Goal: Task Accomplishment & Management: Complete application form

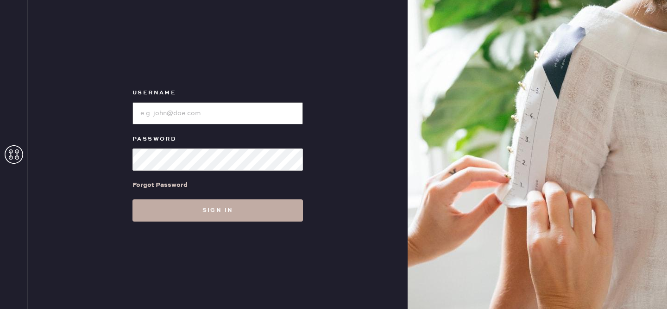
type input "reformationvalencia"
click at [202, 204] on button "Sign in" at bounding box center [217, 211] width 170 height 22
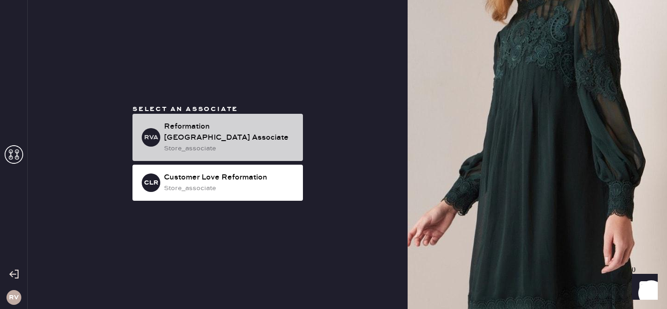
click at [219, 134] on div "Reformation [GEOGRAPHIC_DATA] Associate" at bounding box center [229, 132] width 131 height 22
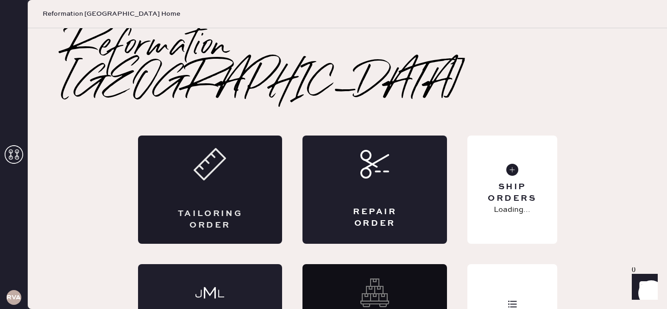
click at [256, 155] on div "Tailoring Order" at bounding box center [210, 190] width 144 height 108
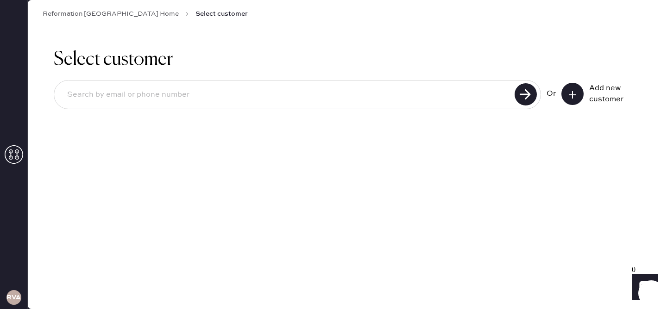
click at [577, 88] on button at bounding box center [572, 94] width 22 height 22
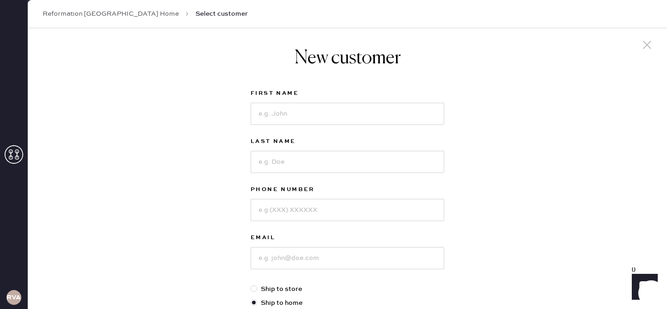
scroll to position [4, 0]
click at [266, 125] on div "First Name" at bounding box center [347, 111] width 194 height 48
click at [267, 112] on input at bounding box center [347, 113] width 194 height 22
type input "[PERSON_NAME]"
type input "Srivastava"
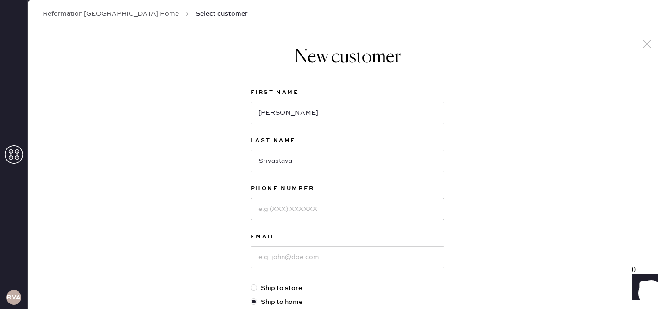
click at [271, 213] on input at bounding box center [347, 209] width 194 height 22
type input "2035835348"
click at [277, 259] on input at bounding box center [347, 257] width 194 height 22
type input "[PERSON_NAME][EMAIL_ADDRESS][DOMAIN_NAME]"
click at [511, 247] on div "New customer First Name [PERSON_NAME] Last Name [PERSON_NAME] Phone Number [PHO…" at bounding box center [347, 311] width 639 height 574
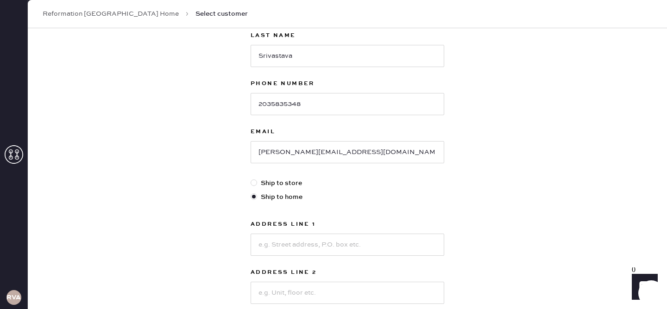
scroll to position [122, 0]
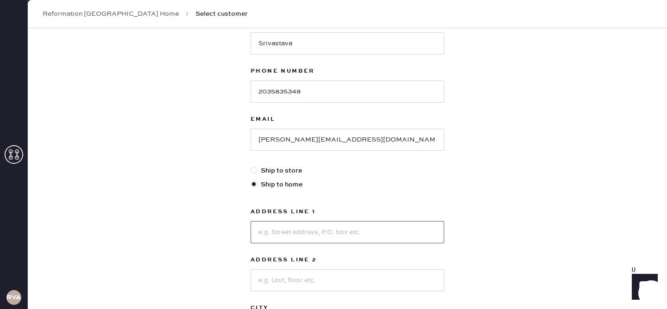
click at [331, 231] on input at bounding box center [347, 232] width 194 height 22
type input "[STREET_ADDRESS][US_STATE]"
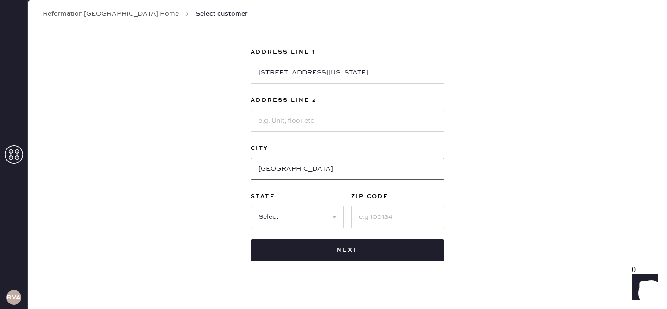
type input "[GEOGRAPHIC_DATA]"
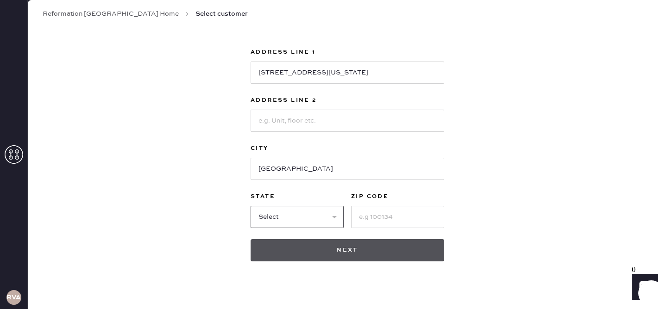
select select "CA"
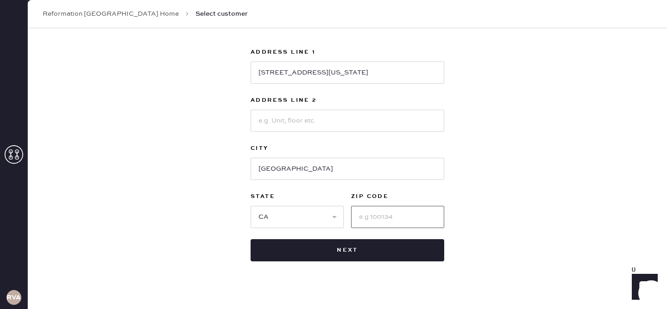
click at [394, 212] on input at bounding box center [397, 217] width 93 height 22
type input "94107"
click at [526, 182] on div "New customer First Name [PERSON_NAME] Last Name [PERSON_NAME] Phone Number [PHO…" at bounding box center [347, 34] width 639 height 574
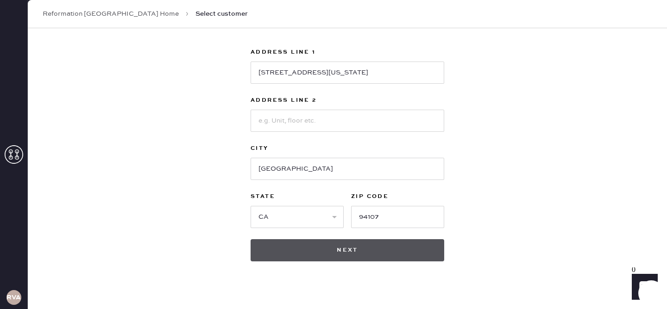
click at [408, 253] on button "Next" at bounding box center [347, 250] width 194 height 22
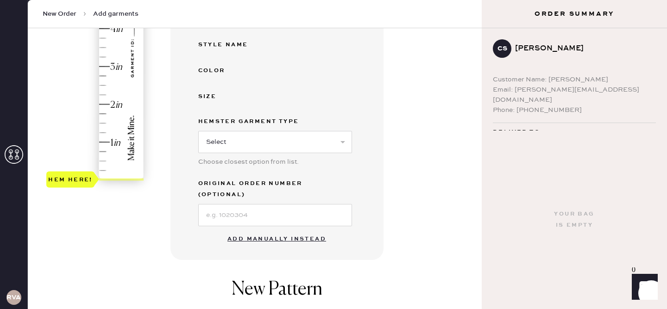
scroll to position [268, 0]
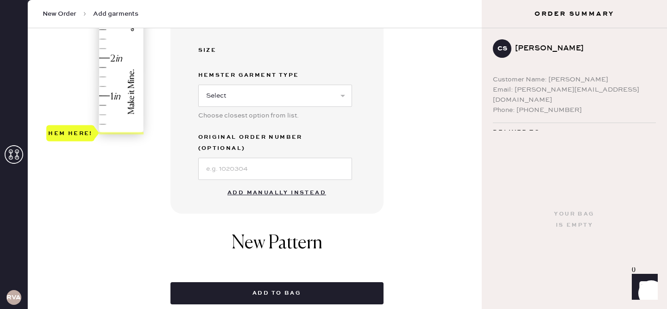
click at [303, 184] on button "Add manually instead" at bounding box center [277, 193] width 110 height 19
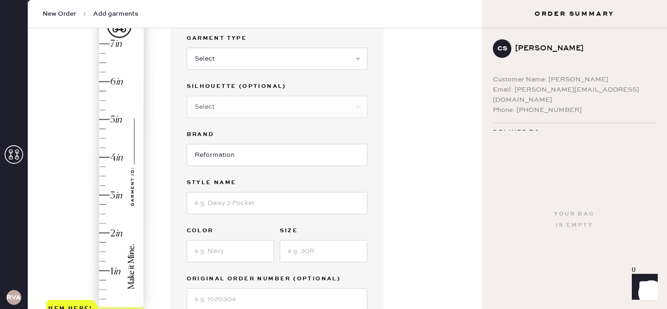
scroll to position [53, 0]
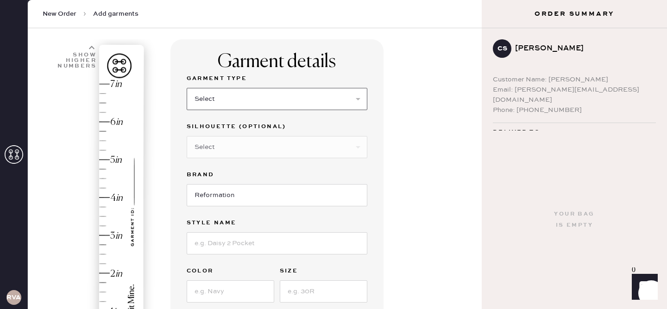
click at [268, 102] on select "Select Basic Skirt Jeans Leggings Pants Shorts Basic Sleeved Dress Basic Sleeve…" at bounding box center [277, 99] width 181 height 22
select select "2"
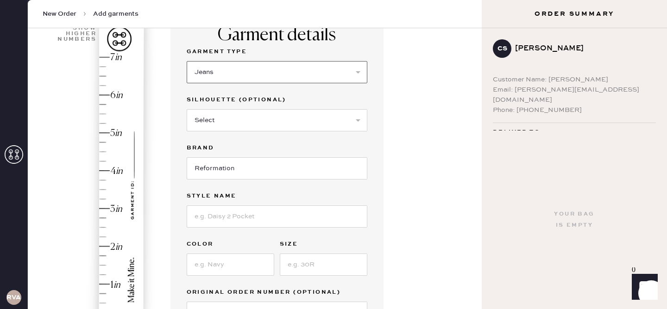
scroll to position [81, 0]
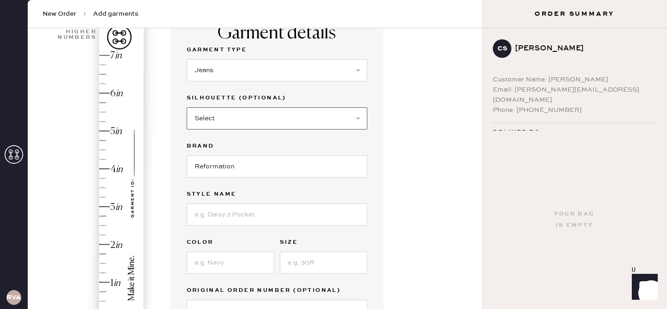
click at [250, 115] on select "Select Shorts Cropped Flare Boot Cut Straight Skinny Other" at bounding box center [277, 118] width 181 height 22
select select "5"
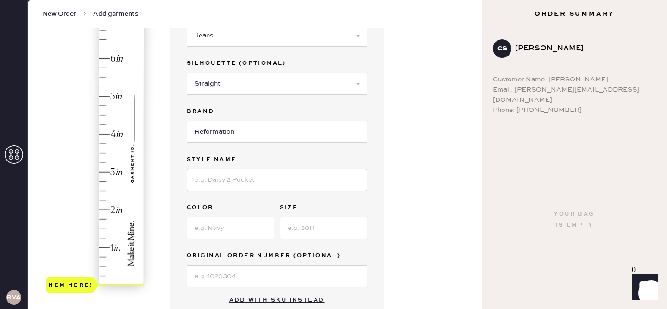
click at [248, 183] on input at bounding box center [277, 180] width 181 height 22
type input "Val 90s Mid Rise [PERSON_NAME]"
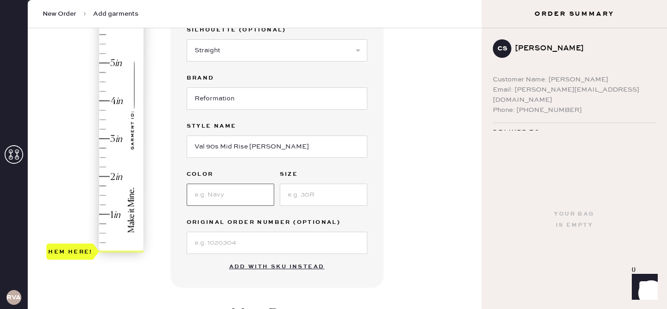
click at [235, 187] on input at bounding box center [230, 195] width 87 height 22
type input "Pelican"
click at [311, 197] on input at bounding box center [323, 195] width 87 height 22
type input "25"
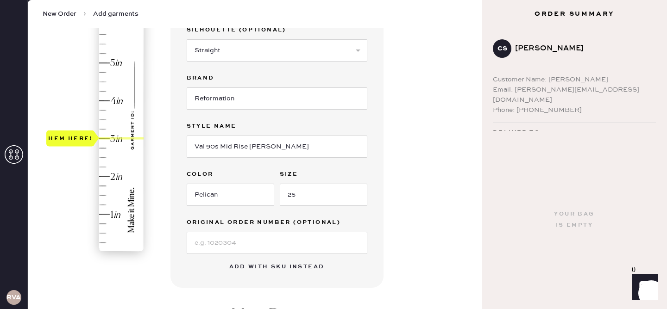
type input "3"
click at [110, 141] on div "Hem here!" at bounding box center [95, 119] width 99 height 273
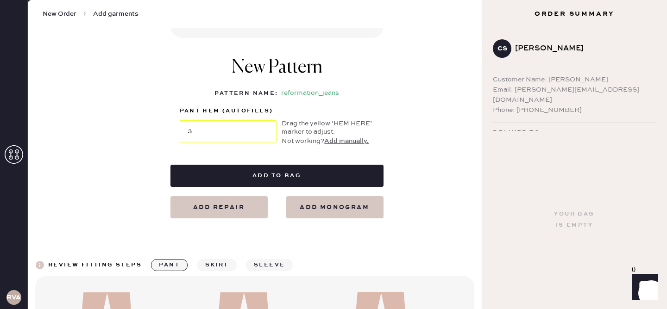
scroll to position [400, 0]
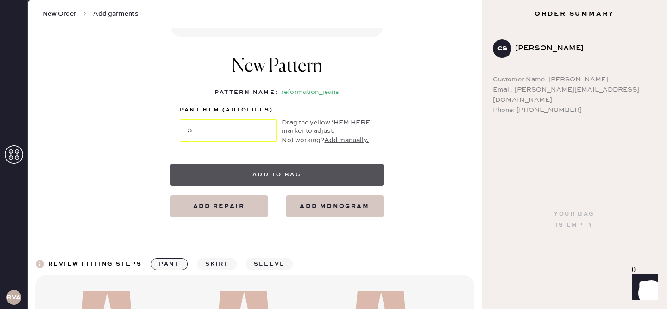
click at [320, 168] on button "Add to bag" at bounding box center [276, 175] width 213 height 22
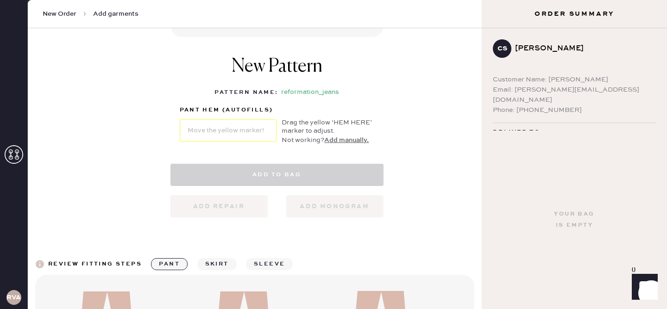
select select "2"
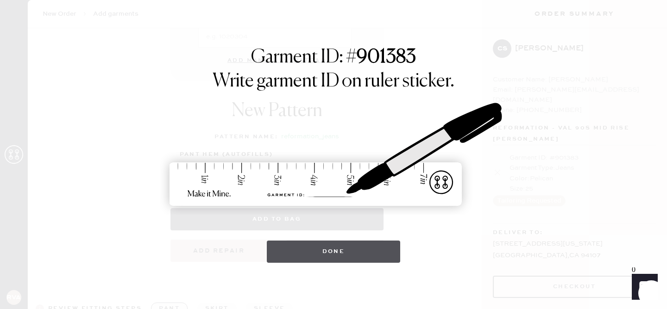
click at [332, 253] on button "Done" at bounding box center [334, 252] width 134 height 22
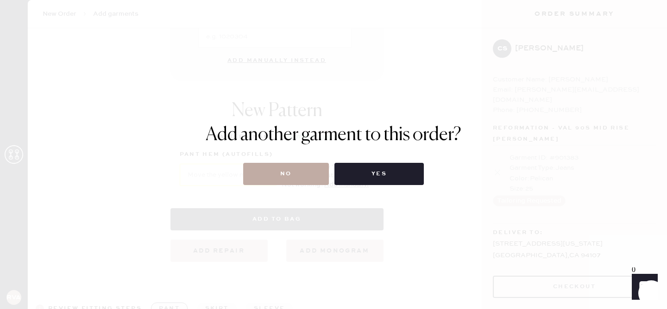
click at [306, 173] on button "No" at bounding box center [286, 174] width 86 height 22
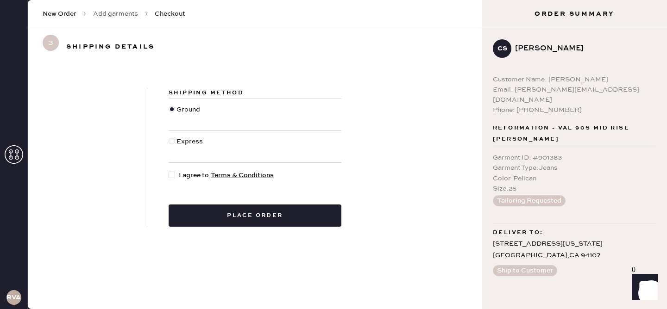
click at [180, 178] on span "I agree to Terms & Conditions" at bounding box center [226, 175] width 95 height 10
click at [169, 171] on input "I agree to Terms & Conditions" at bounding box center [169, 170] width 0 height 0
checkbox input "true"
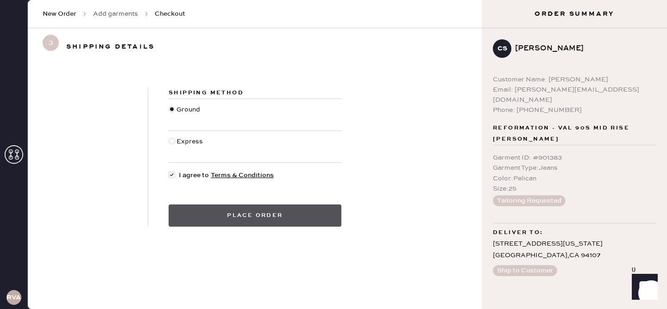
click at [209, 207] on button "Place order" at bounding box center [255, 216] width 173 height 22
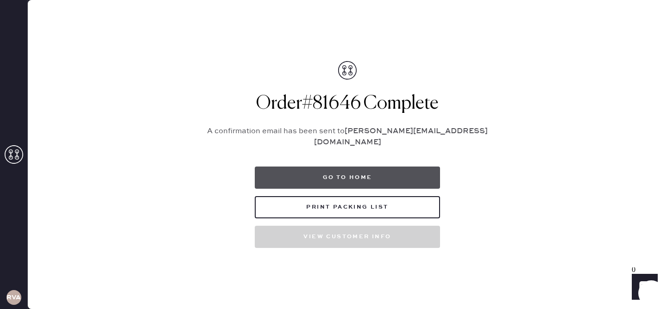
click at [312, 170] on button "Go to home" at bounding box center [347, 178] width 185 height 22
